Goal: Task Accomplishment & Management: Manage account settings

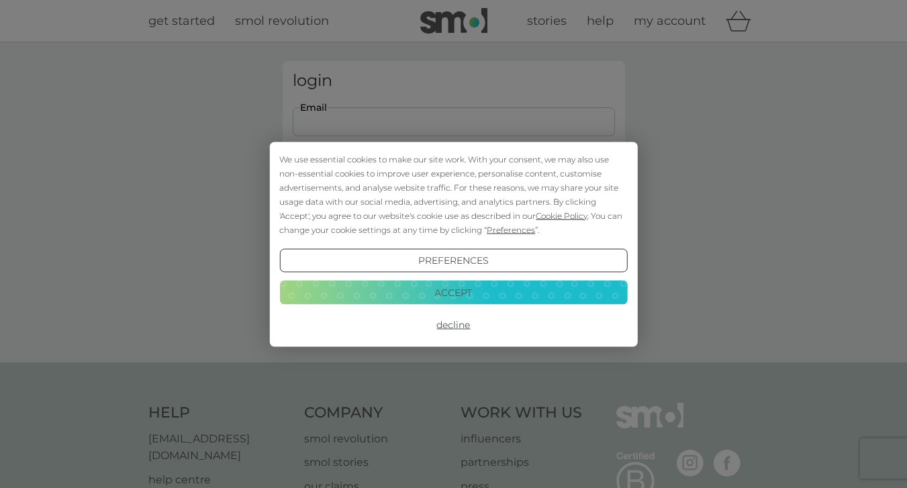
type input "claire.halsey@yahoo.co.uk"
click at [453, 211] on button "Login" at bounding box center [454, 211] width 322 height 39
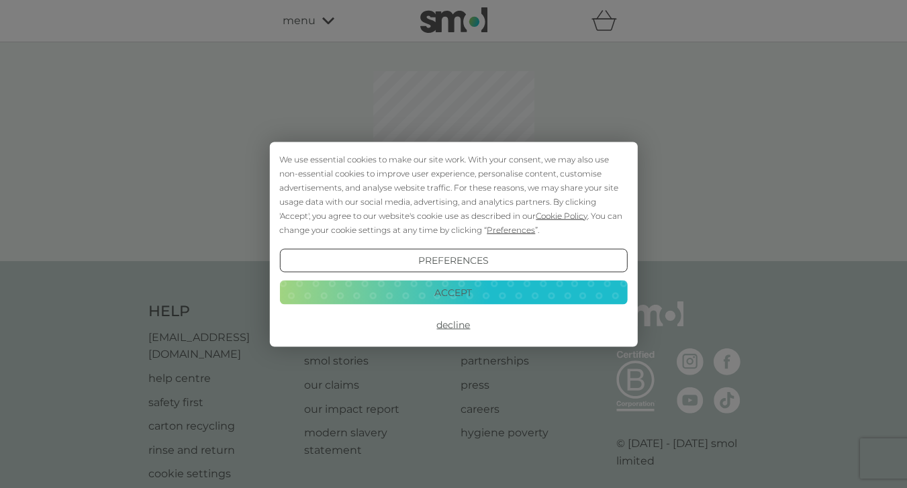
click at [582, 295] on button "Accept" at bounding box center [453, 293] width 348 height 24
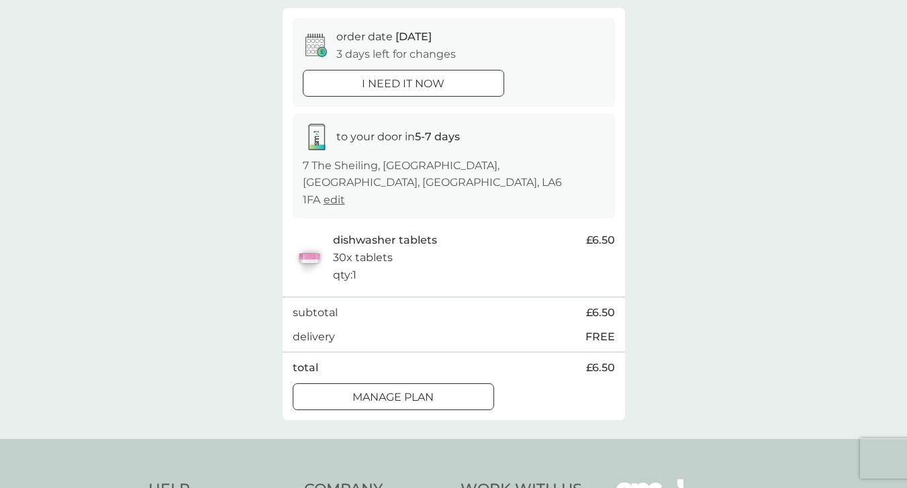
scroll to position [121, 0]
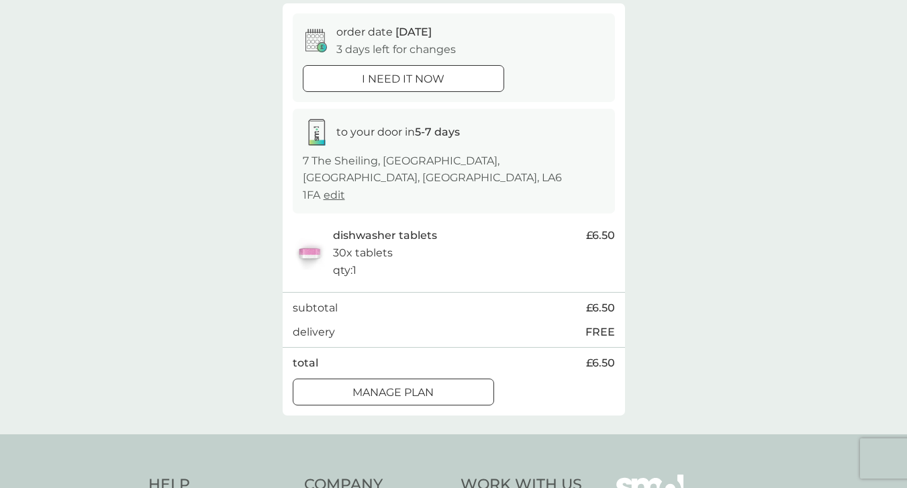
click at [432, 384] on p "Manage plan" at bounding box center [392, 392] width 81 height 17
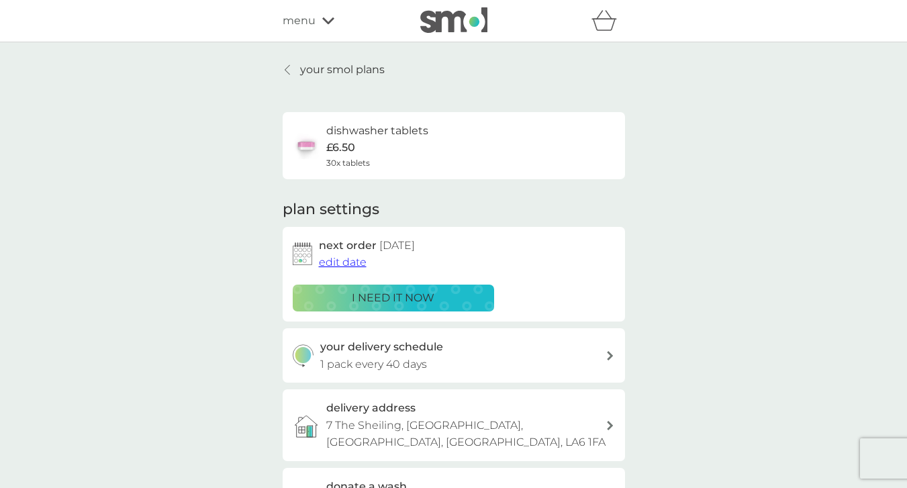
click at [344, 259] on span "edit date" at bounding box center [343, 262] width 48 height 13
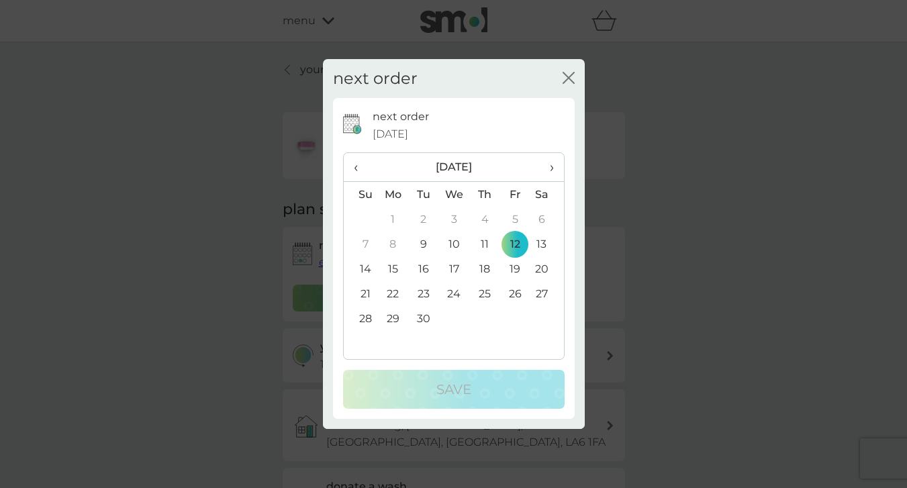
click at [548, 166] on span "›" at bounding box center [546, 167] width 13 height 28
click at [549, 171] on span "›" at bounding box center [546, 167] width 13 height 28
click at [539, 241] on td "8" at bounding box center [546, 244] width 34 height 25
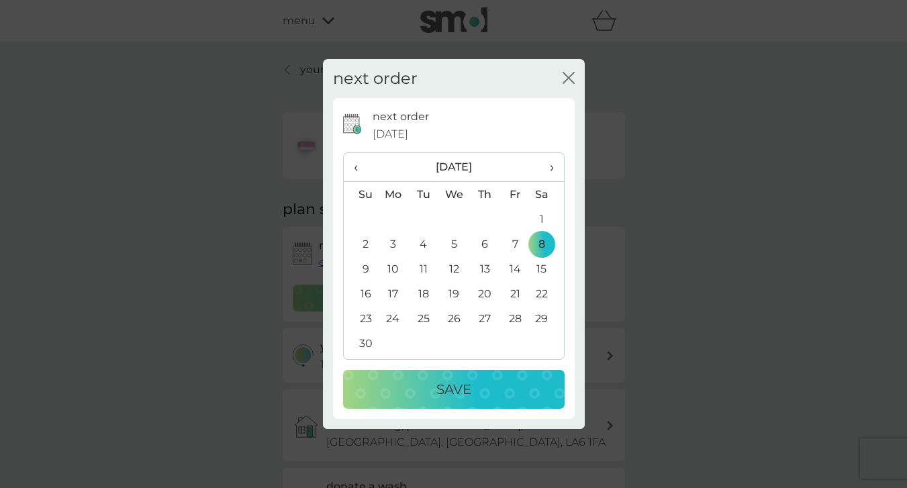
click at [483, 393] on div "Save" at bounding box center [453, 388] width 195 height 21
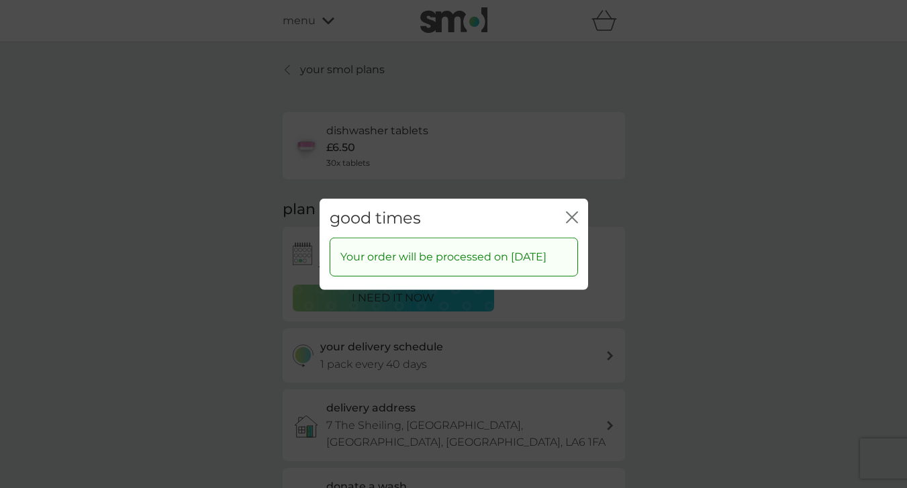
click at [570, 211] on icon "close" at bounding box center [572, 217] width 12 height 12
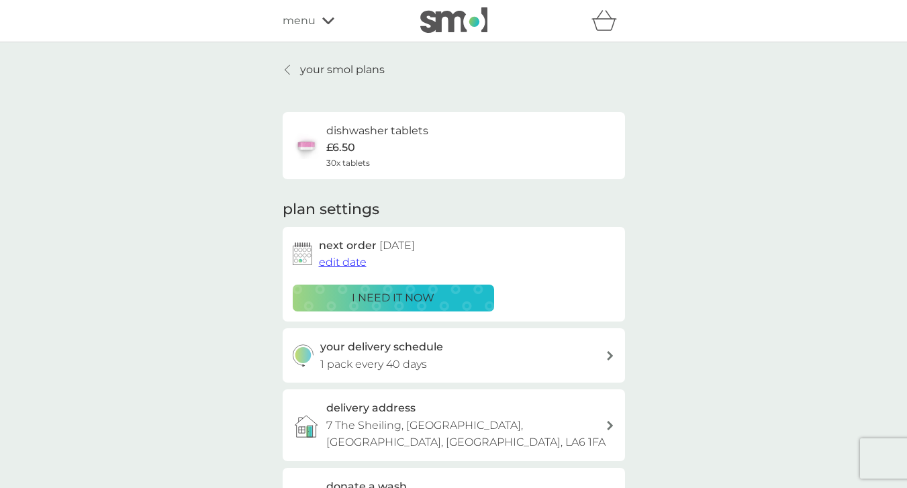
click at [346, 74] on p "your smol plans" at bounding box center [342, 69] width 85 height 17
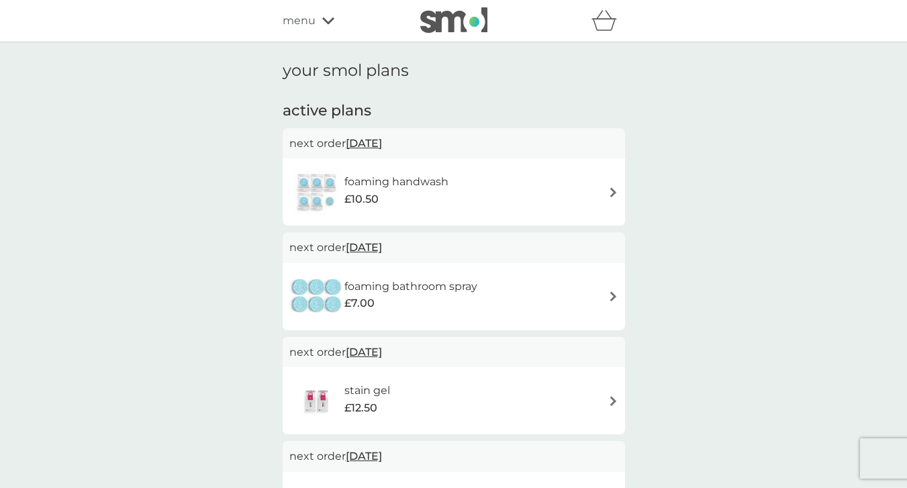
click at [611, 189] on img at bounding box center [613, 192] width 10 height 10
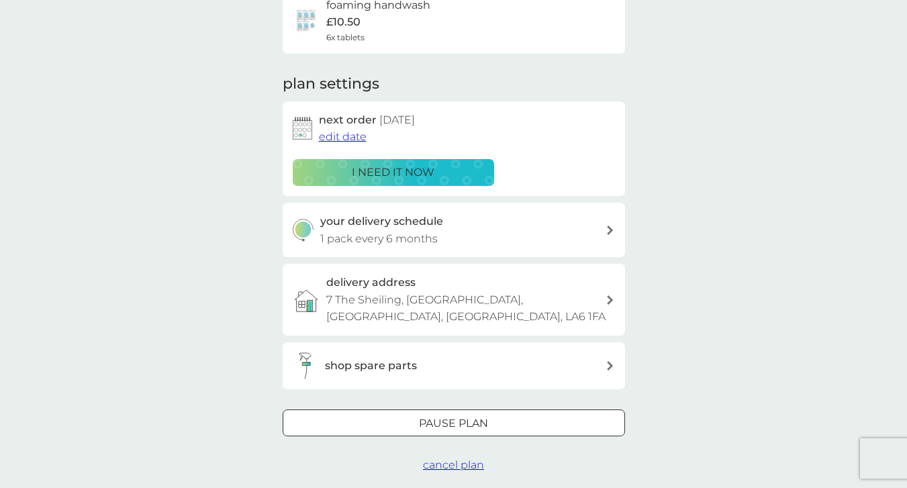
scroll to position [127, 0]
click at [388, 413] on div "Pause plan" at bounding box center [453, 421] width 341 height 17
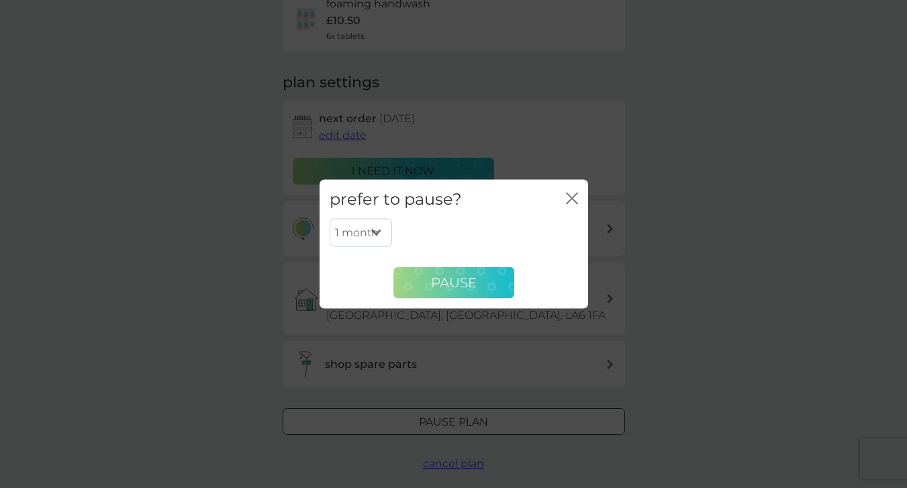
click at [432, 287] on span "Pause" at bounding box center [454, 282] width 46 height 16
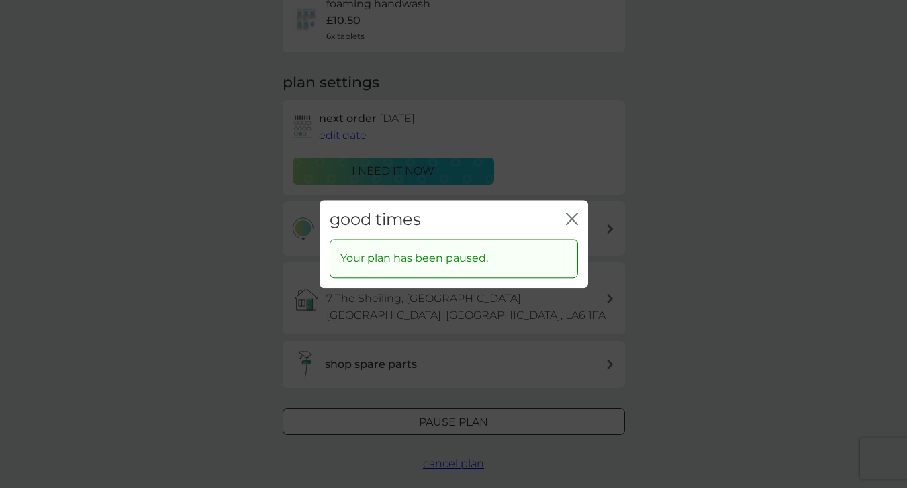
click at [570, 219] on icon "close" at bounding box center [568, 218] width 5 height 11
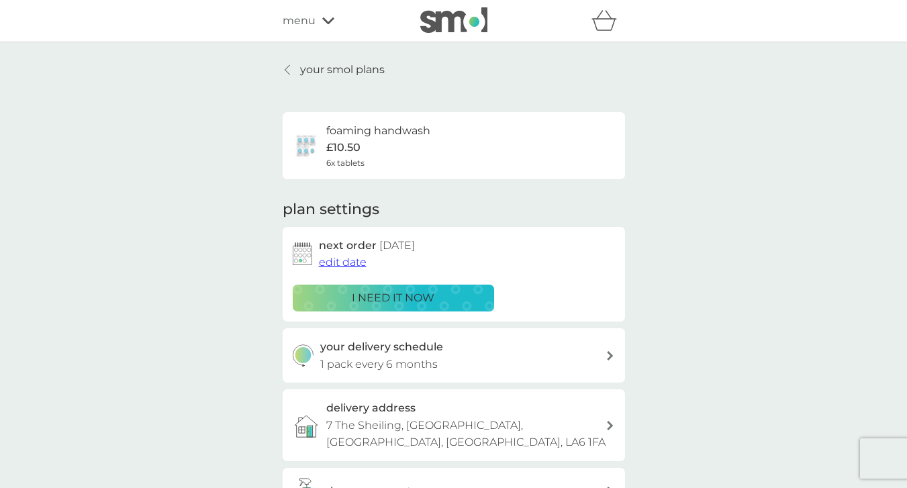
scroll to position [0, 0]
click at [348, 68] on p "your smol plans" at bounding box center [342, 69] width 85 height 17
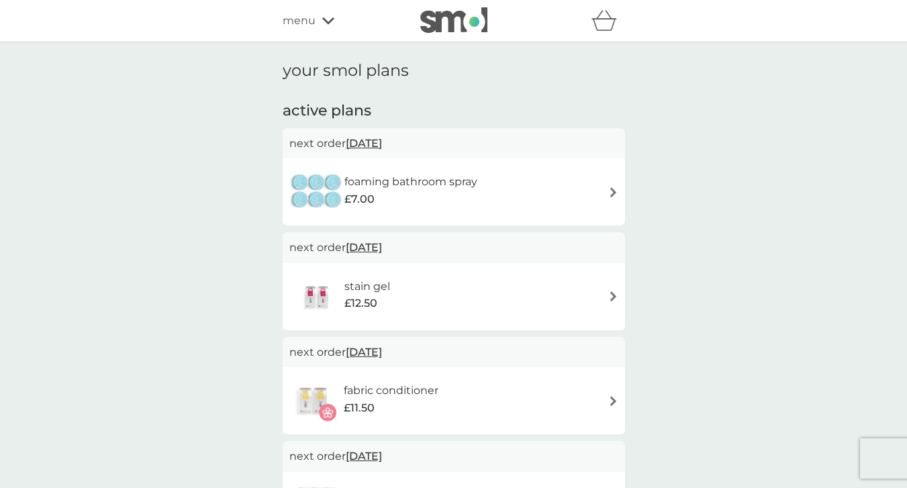
click at [365, 246] on span "[DATE]" at bounding box center [364, 247] width 36 height 26
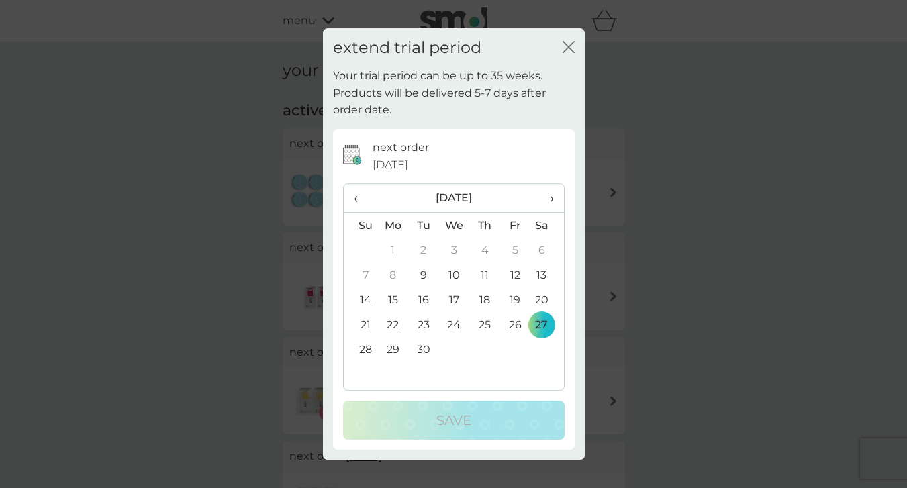
click at [567, 52] on icon "close" at bounding box center [568, 47] width 12 height 12
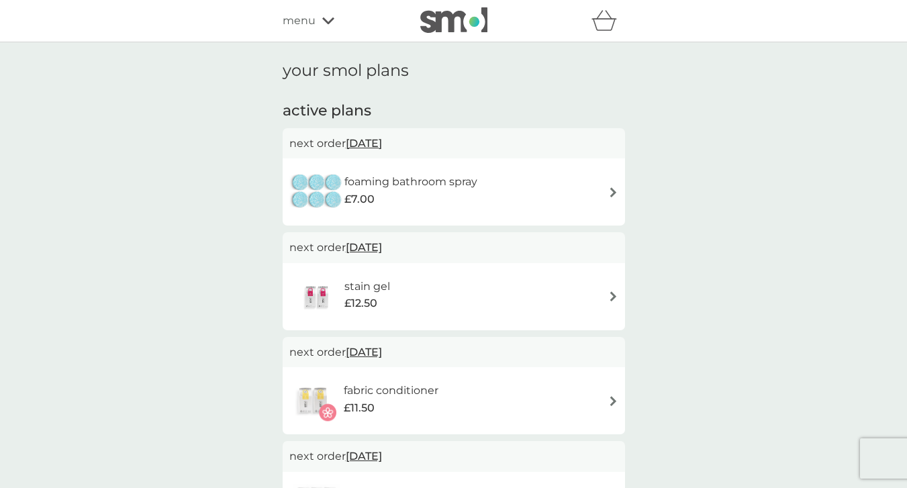
click at [607, 297] on div "stain gel £12.50" at bounding box center [453, 296] width 329 height 47
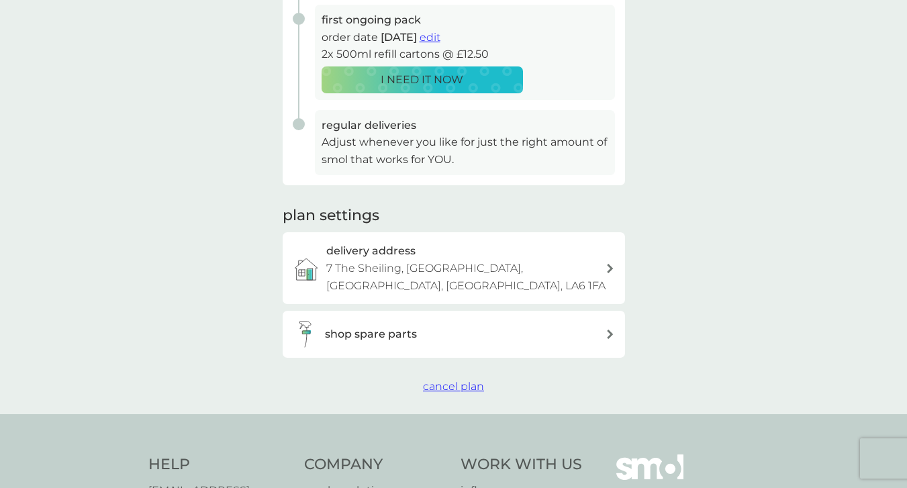
scroll to position [277, 0]
click at [465, 379] on span "cancel plan" at bounding box center [453, 385] width 61 height 13
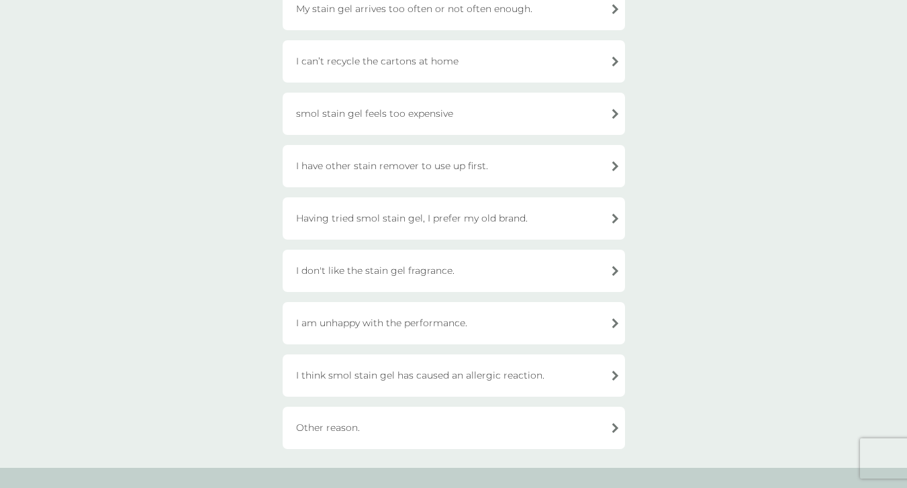
scroll to position [279, 0]
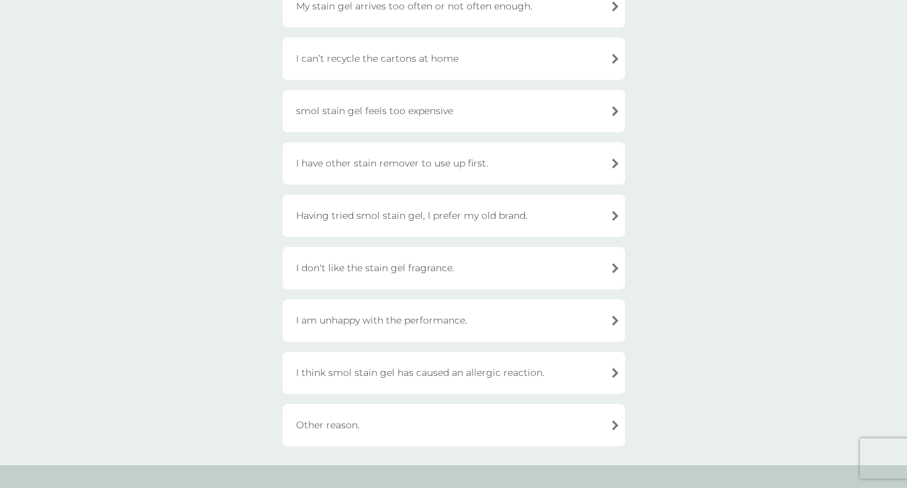
click at [430, 317] on div "I am unhappy with the performance." at bounding box center [454, 320] width 342 height 42
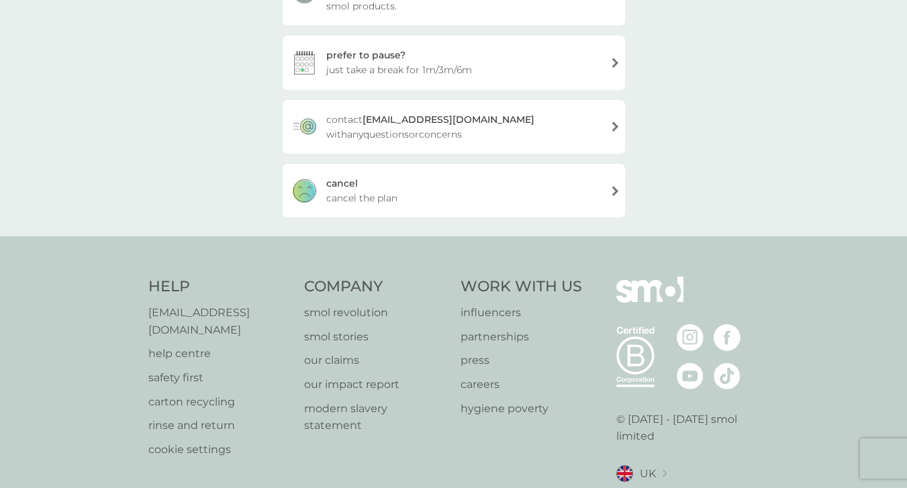
click at [356, 193] on span "cancel the plan" at bounding box center [361, 198] width 71 height 15
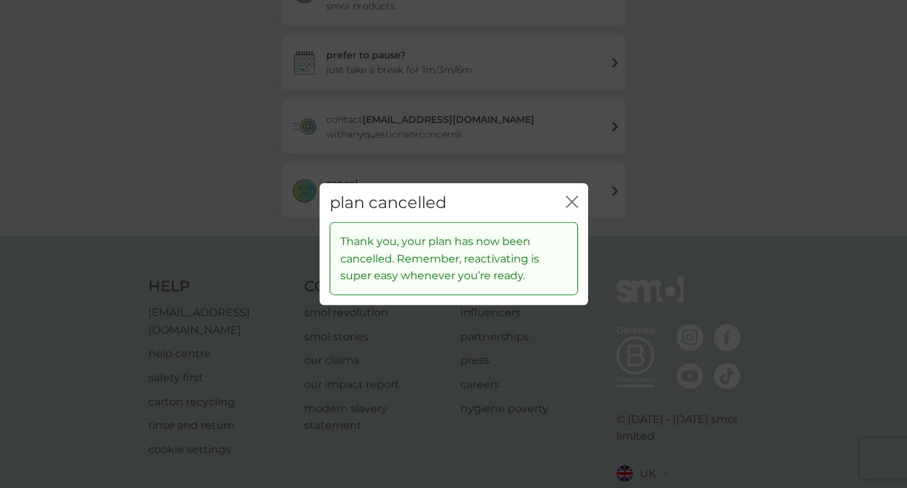
click at [574, 203] on icon "close" at bounding box center [572, 201] width 12 height 12
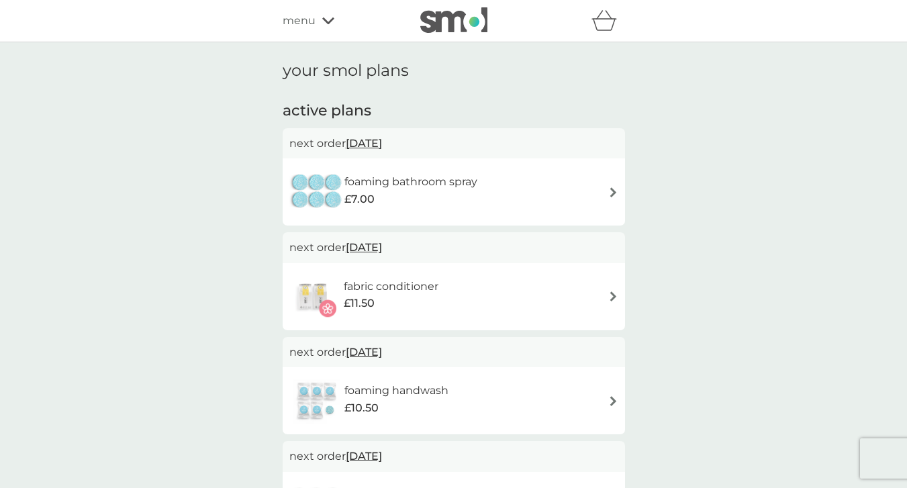
click at [382, 147] on span "[DATE]" at bounding box center [364, 143] width 36 height 26
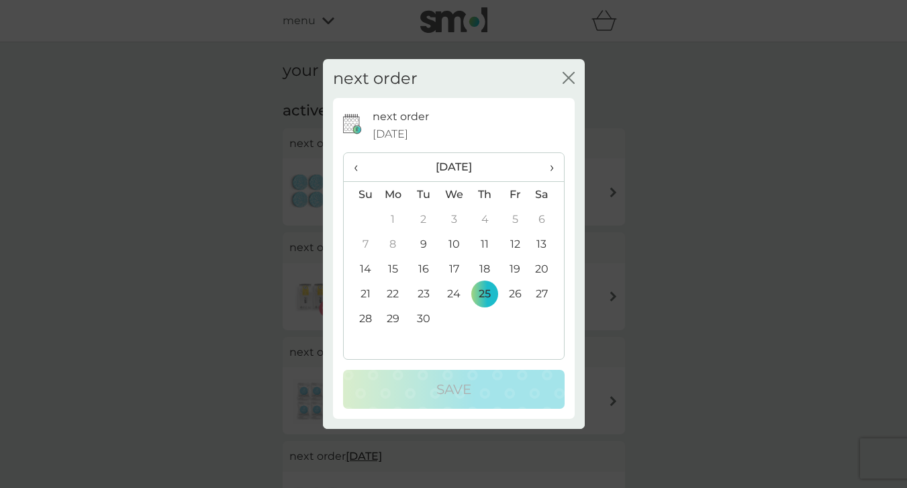
click at [546, 166] on span "›" at bounding box center [546, 167] width 13 height 28
click at [542, 236] on td "13" at bounding box center [546, 244] width 34 height 25
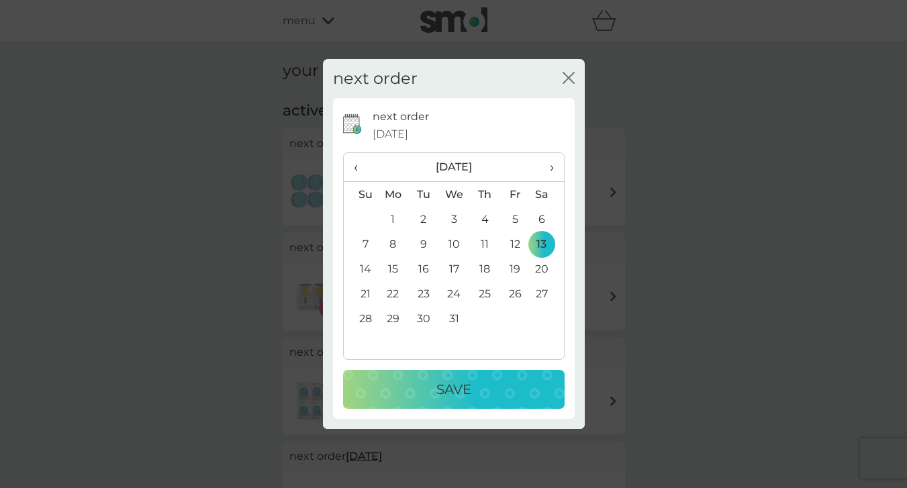
click at [459, 401] on button "Save" at bounding box center [453, 389] width 221 height 39
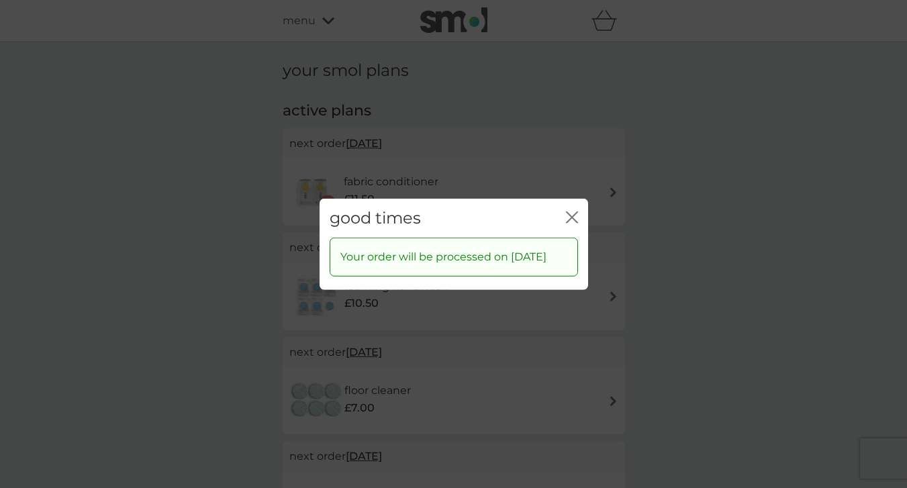
click at [573, 211] on icon "close" at bounding box center [574, 216] width 5 height 11
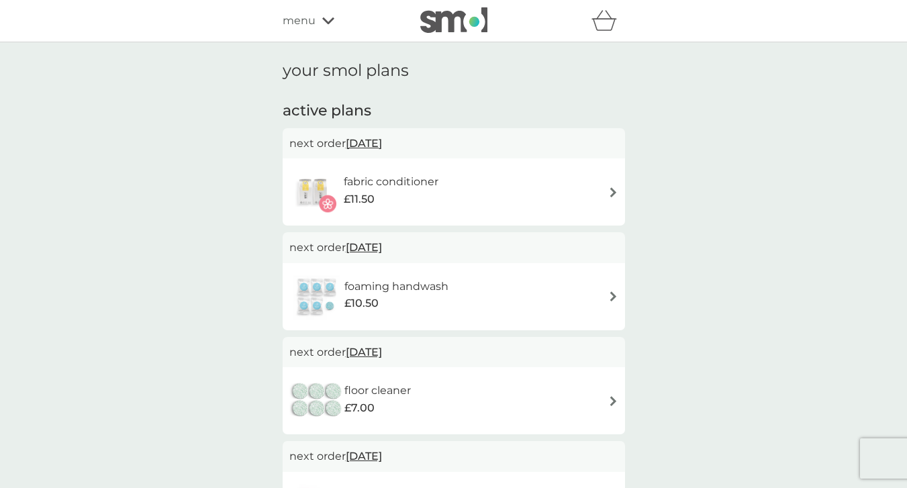
click at [611, 195] on img at bounding box center [613, 192] width 10 height 10
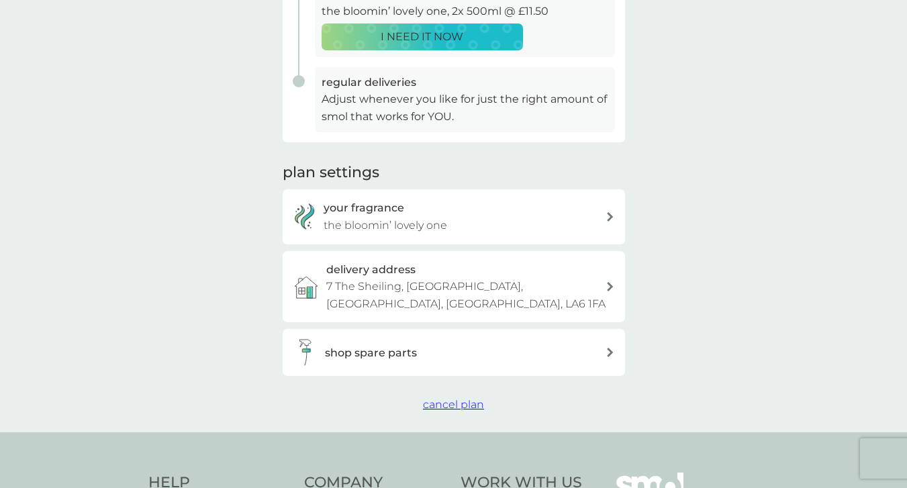
scroll to position [320, 0]
click at [459, 397] on span "cancel plan" at bounding box center [453, 403] width 61 height 13
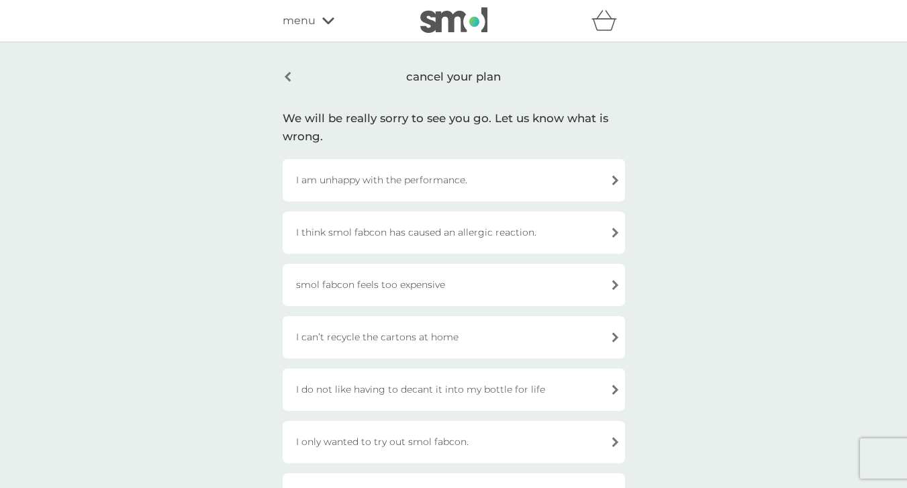
click at [421, 182] on div "I am unhappy with the performance." at bounding box center [454, 180] width 342 height 42
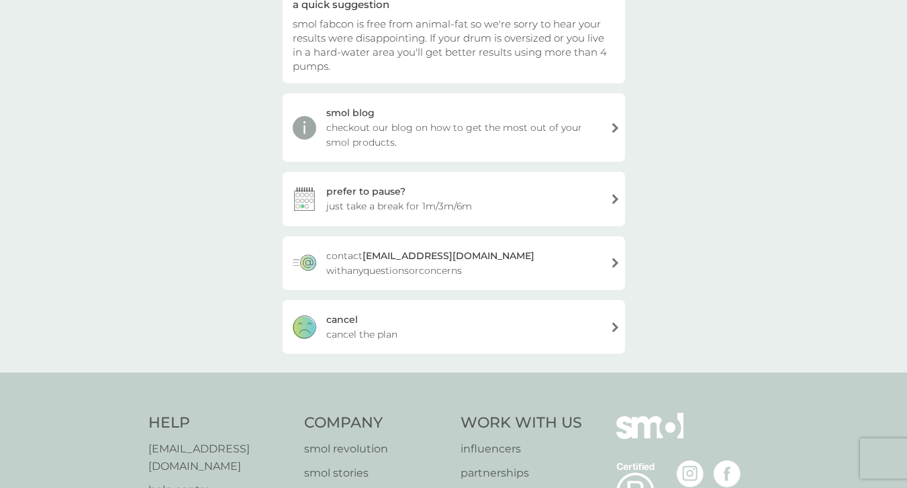
scroll to position [158, 0]
click at [359, 323] on div "[PERSON_NAME] the plan" at bounding box center [454, 325] width 342 height 54
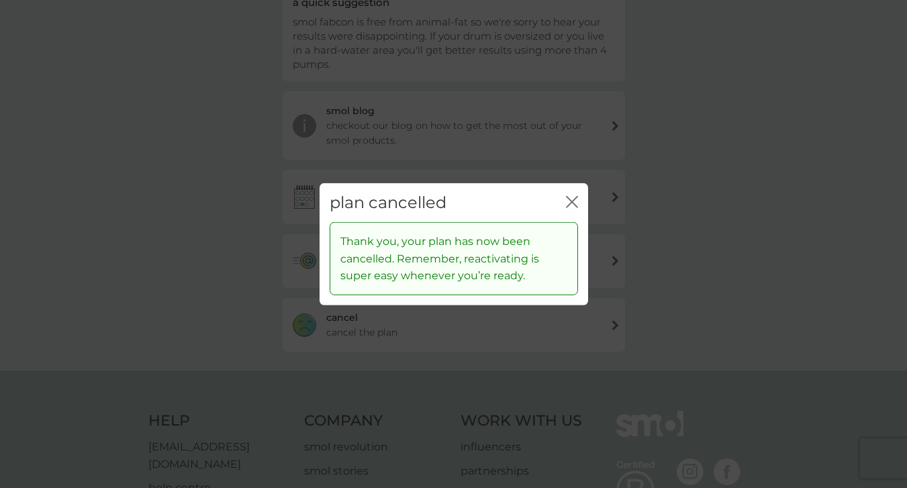
click at [569, 199] on icon "close" at bounding box center [572, 201] width 12 height 12
